Goal: Information Seeking & Learning: Learn about a topic

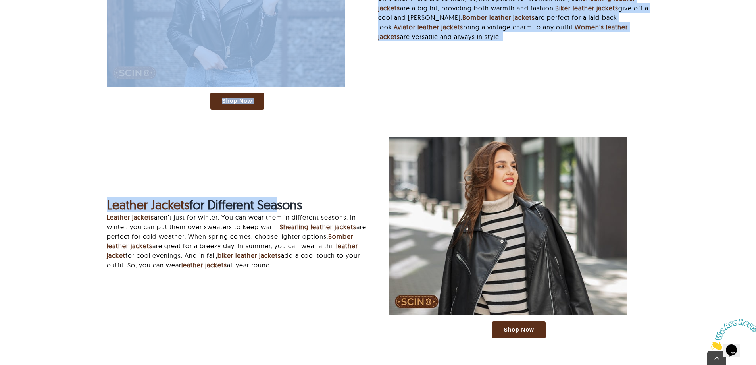
scroll to position [1150, 0]
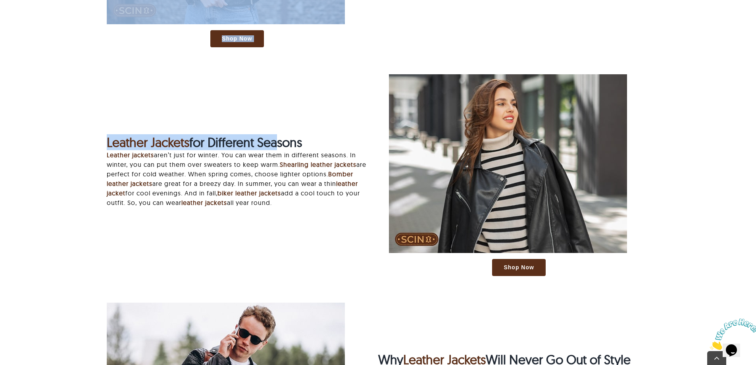
drag, startPoint x: 104, startPoint y: 136, endPoint x: 325, endPoint y: 198, distance: 230.3
copy div "Loremip dolorsi amet cons a elitsed doeiusm tempor inc utla etdol. Magnaa enim …"
click at [312, 197] on p "Leather jackets aren’t just for winter. You can wear them in different seasons.…" at bounding box center [237, 178] width 260 height 57
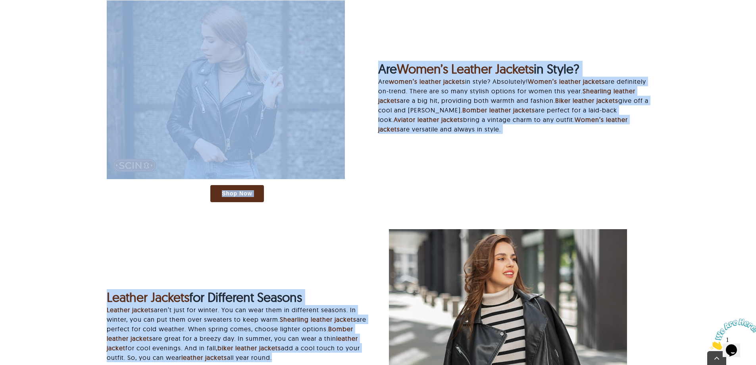
scroll to position [1111, 0]
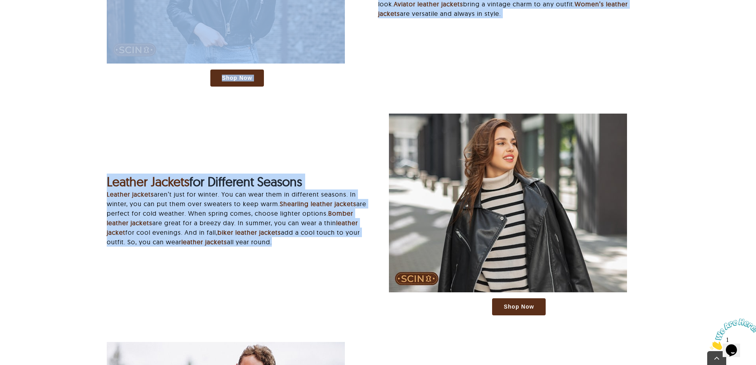
click at [331, 264] on div "Leather Jackets for Different Seasons Leather jackets aren’t just for winter. Y…" at bounding box center [378, 217] width 564 height 209
